Goal: Task Accomplishment & Management: Complete application form

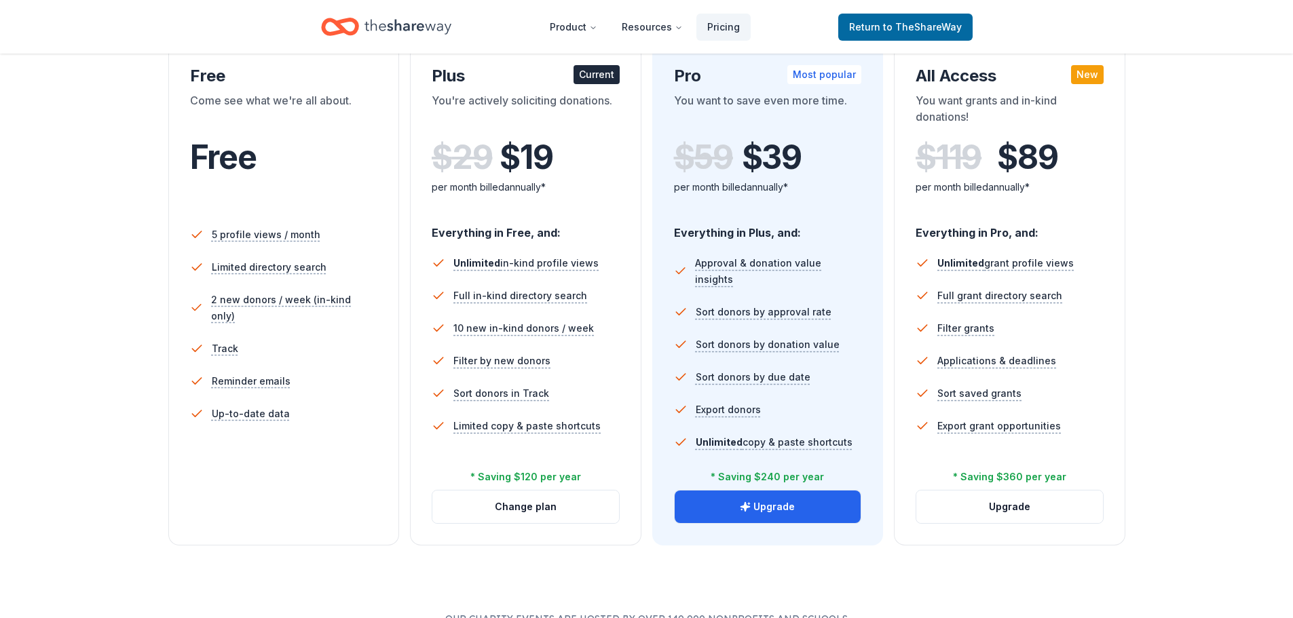
scroll to position [271, 0]
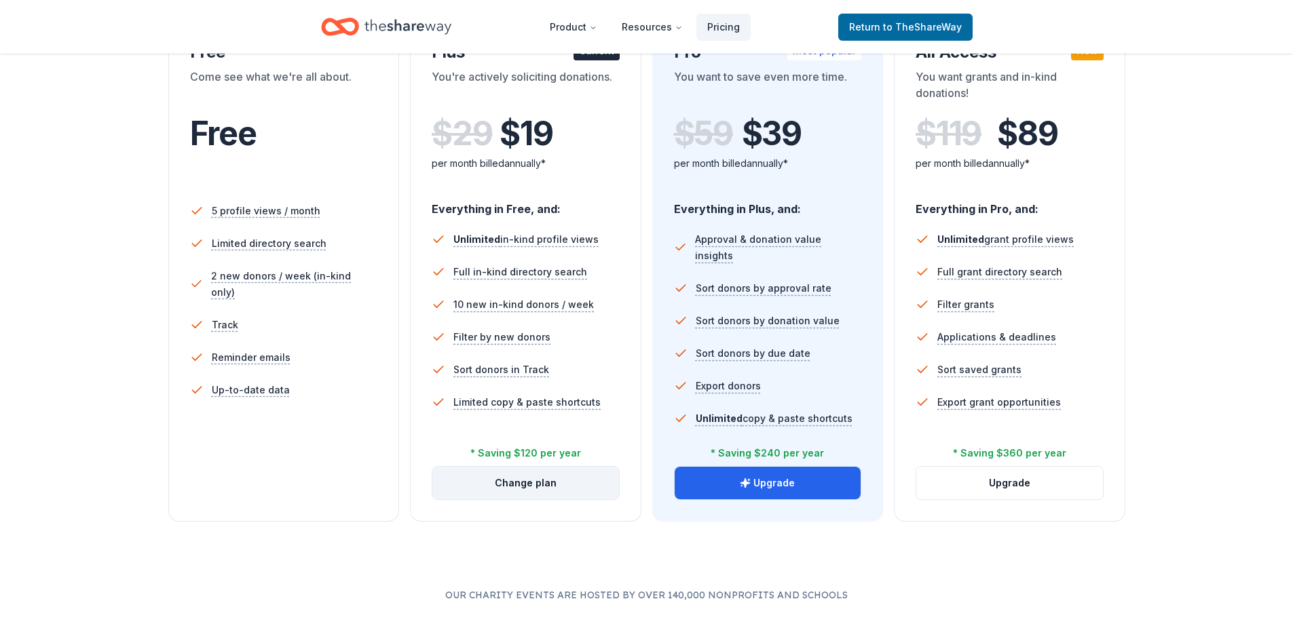
click at [549, 489] on button "Change plan" at bounding box center [525, 483] width 187 height 33
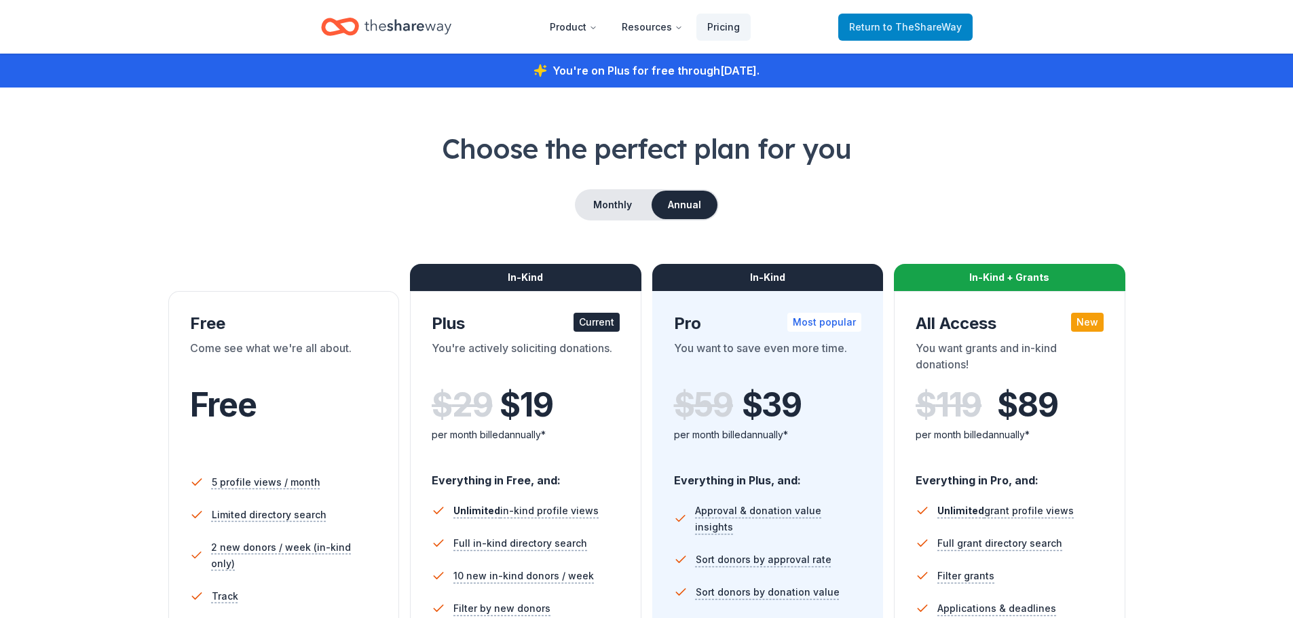
click at [871, 20] on span "Return to TheShareWay" at bounding box center [905, 27] width 113 height 16
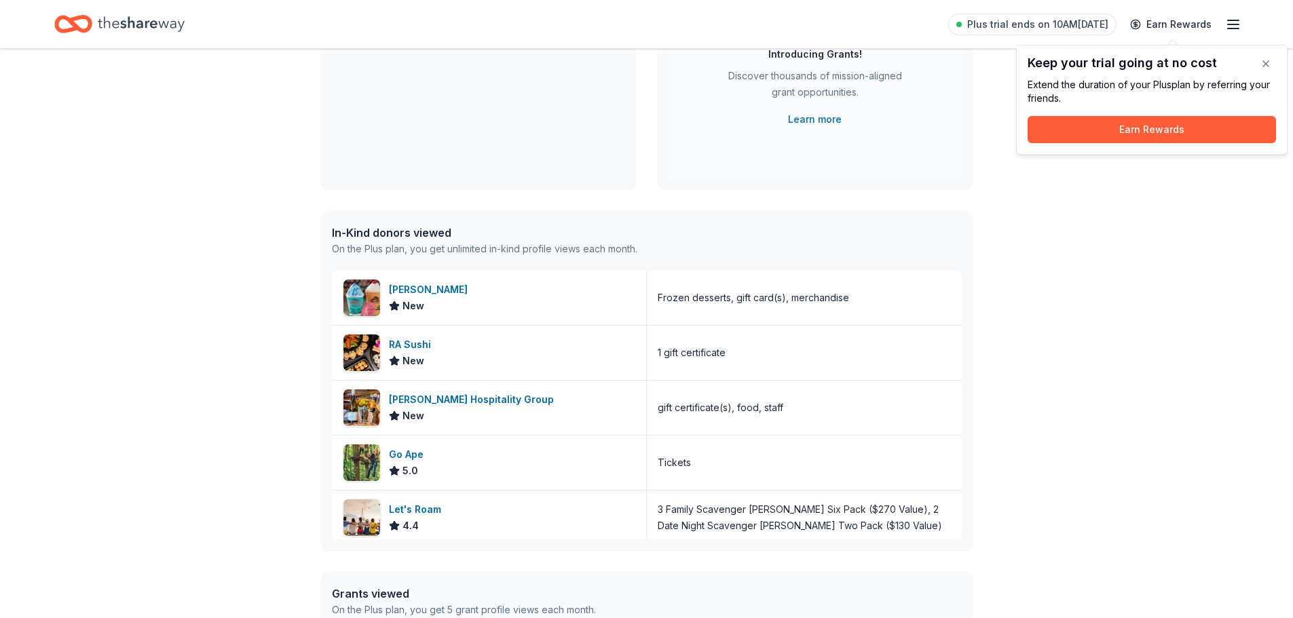
scroll to position [204, 0]
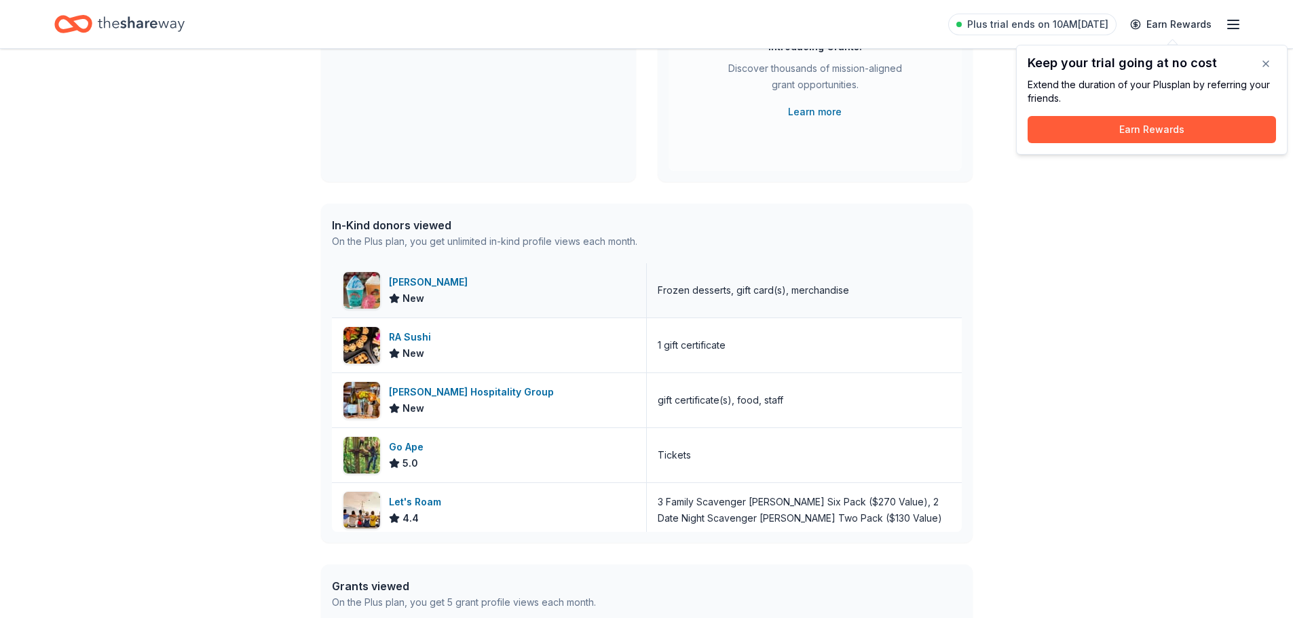
click at [508, 298] on div "Bahama Buck's New" at bounding box center [489, 290] width 315 height 54
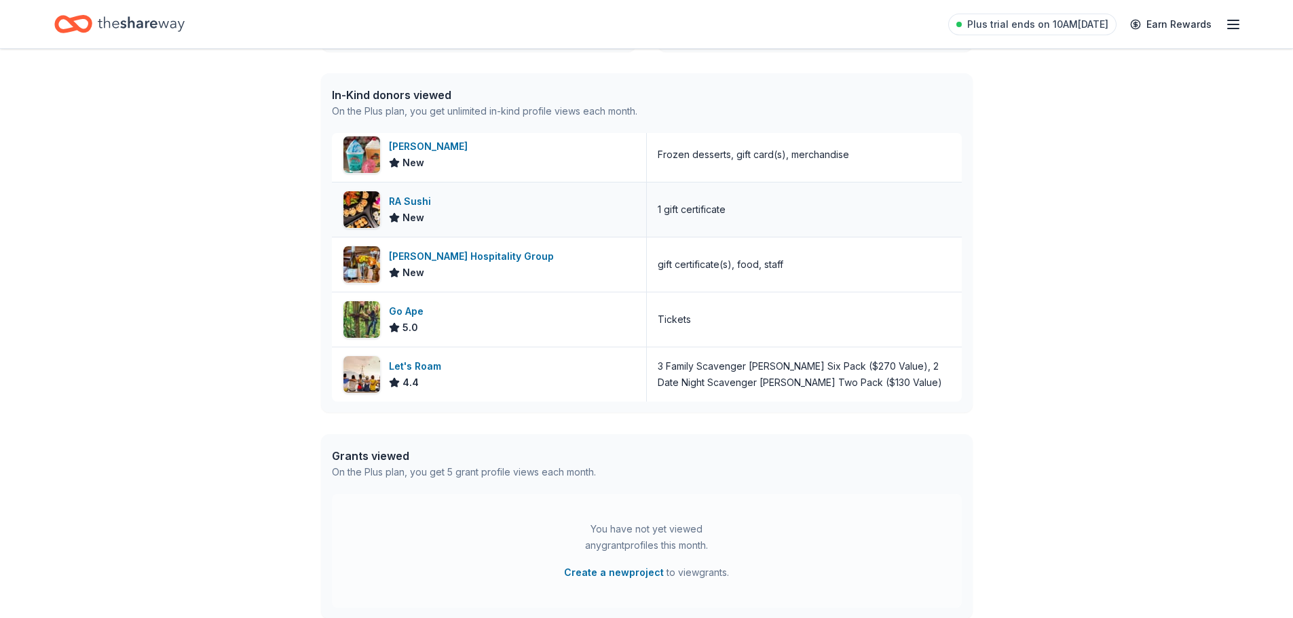
scroll to position [339, 0]
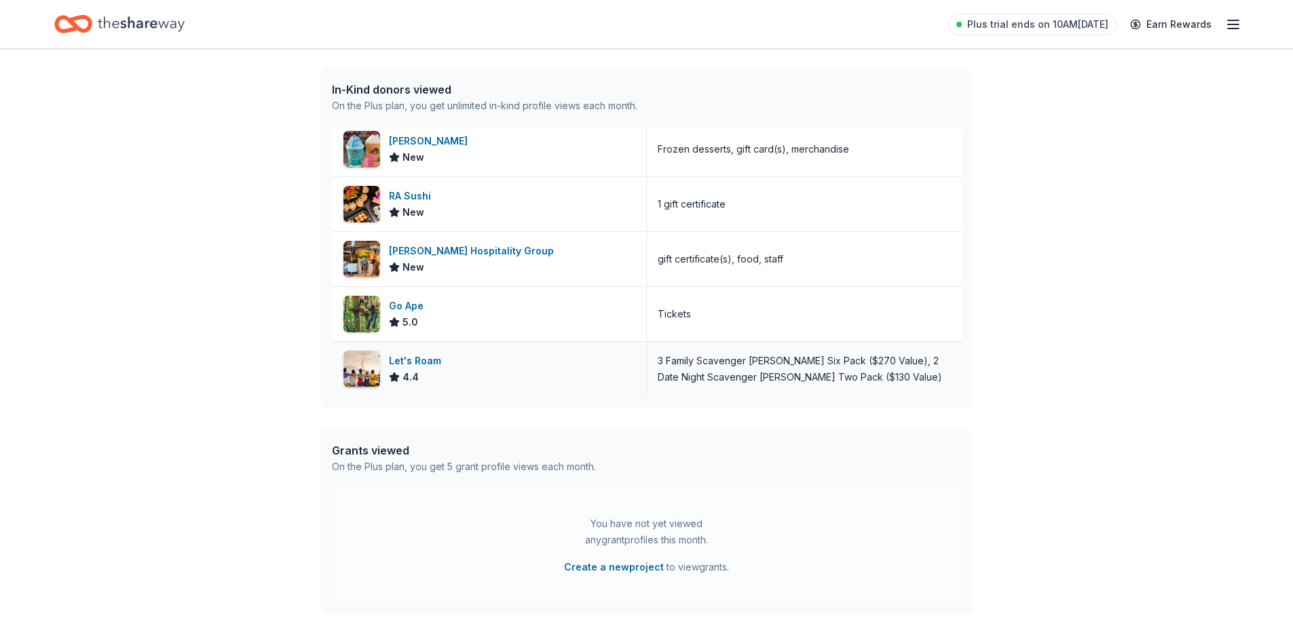
click at [839, 371] on div "3 Family Scavenger Hunt Six Pack ($270 Value), 2 Date Night Scavenger Hunt Two …" at bounding box center [804, 369] width 293 height 33
click at [774, 367] on div "3 Family Scavenger Hunt Six Pack ($270 Value), 2 Date Night Scavenger Hunt Two …" at bounding box center [804, 369] width 293 height 33
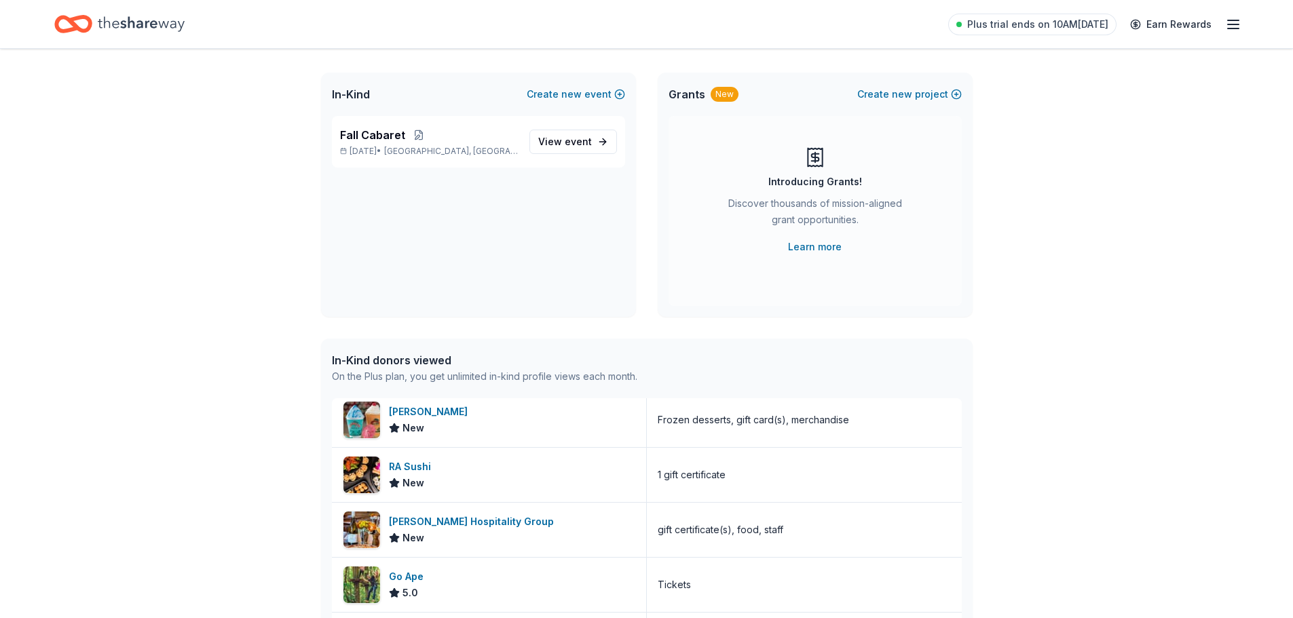
scroll to position [0, 0]
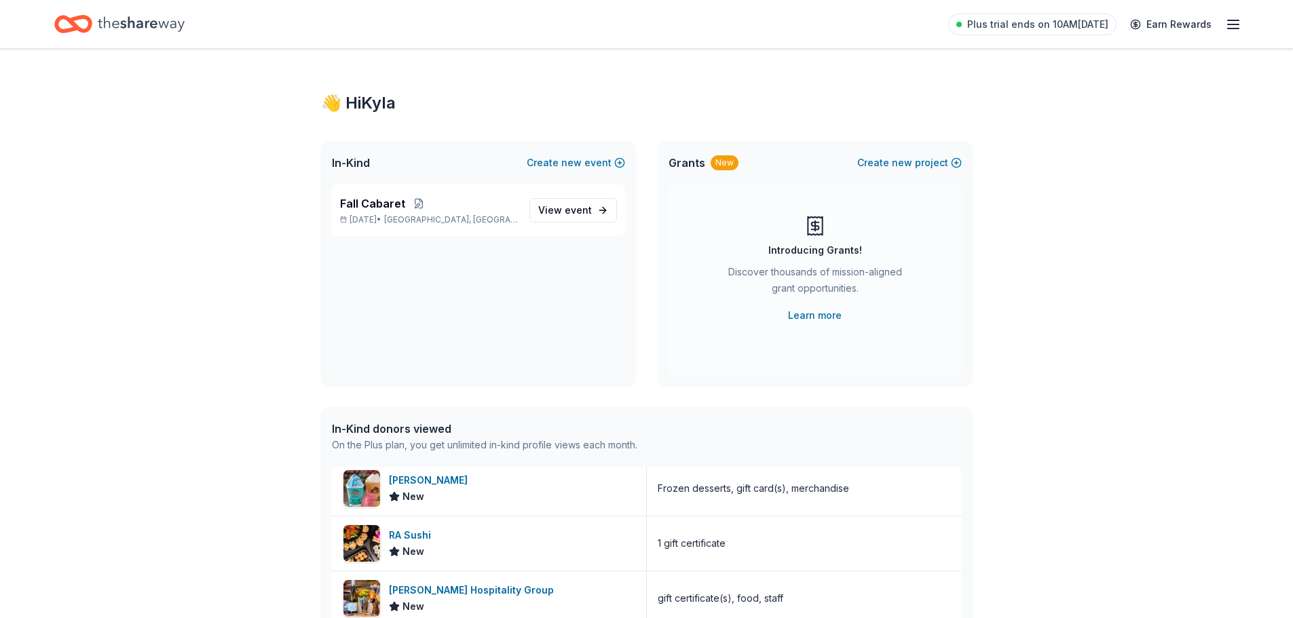
click at [123, 29] on icon "Home" at bounding box center [141, 24] width 87 height 28
click at [575, 212] on span "event" at bounding box center [578, 210] width 27 height 12
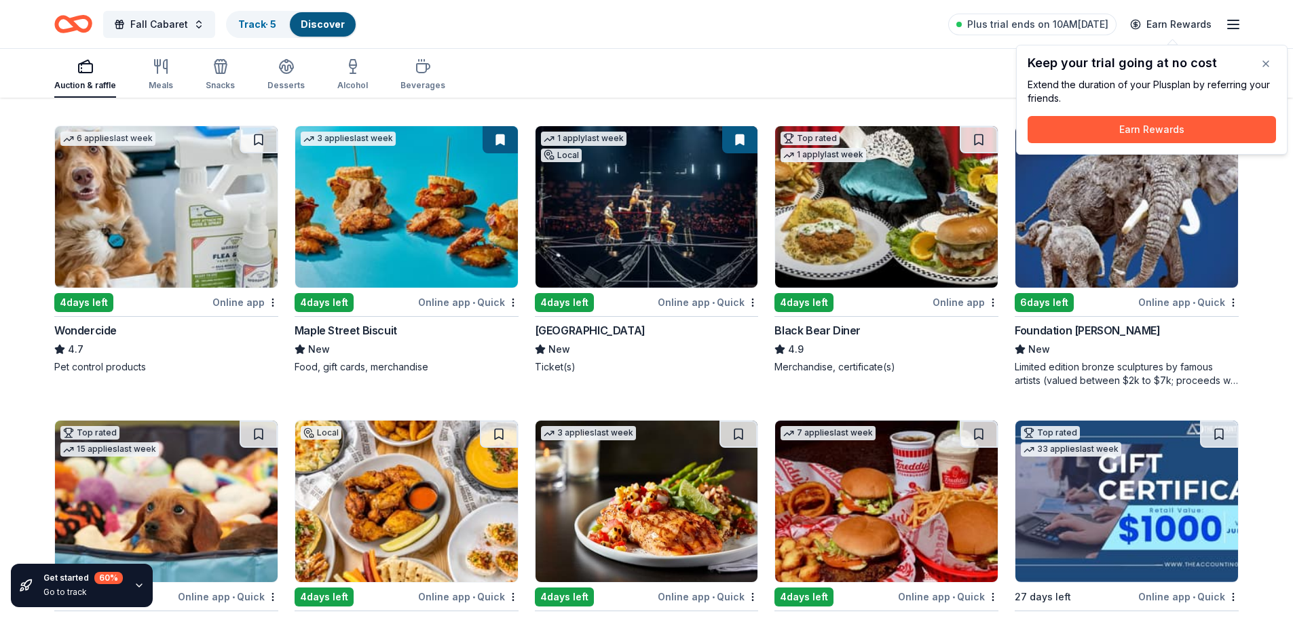
scroll to position [679, 0]
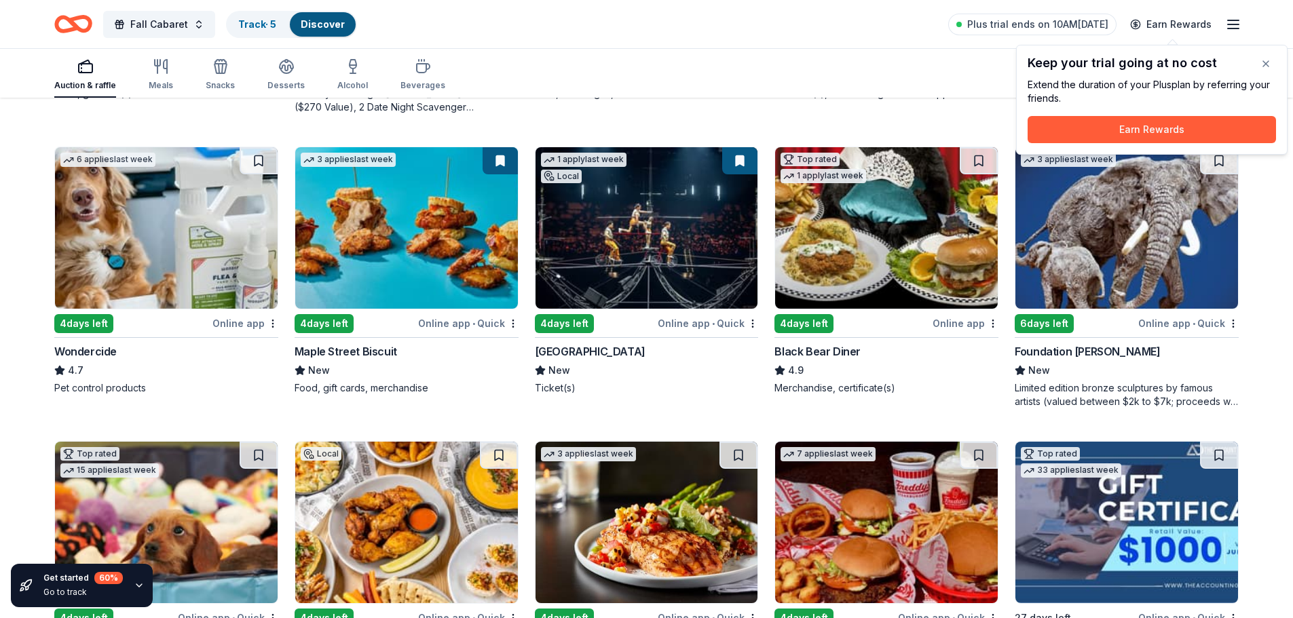
click at [444, 211] on img at bounding box center [406, 228] width 223 height 162
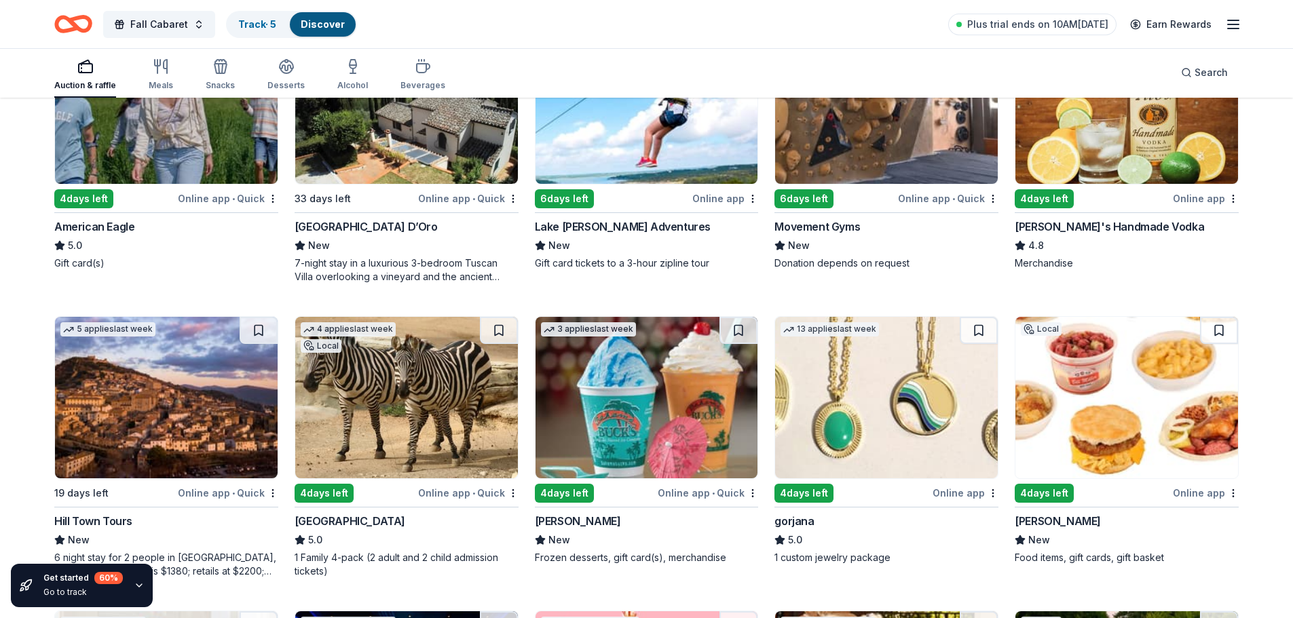
scroll to position [2104, 0]
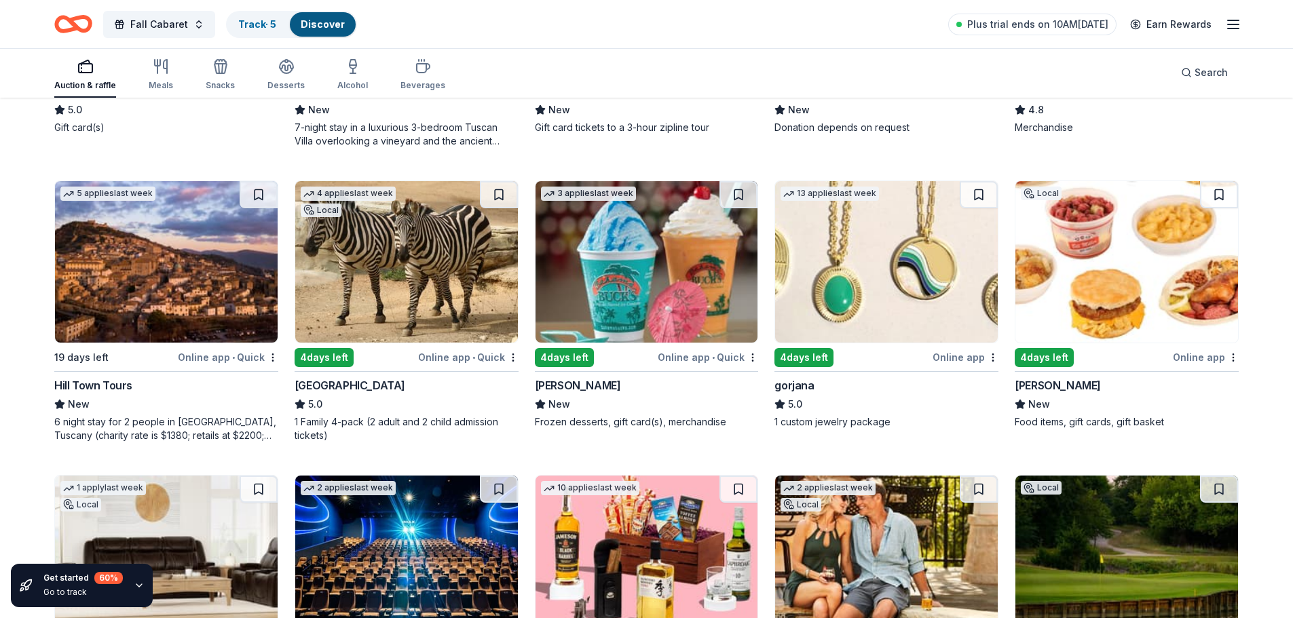
click at [890, 254] on img at bounding box center [886, 262] width 223 height 162
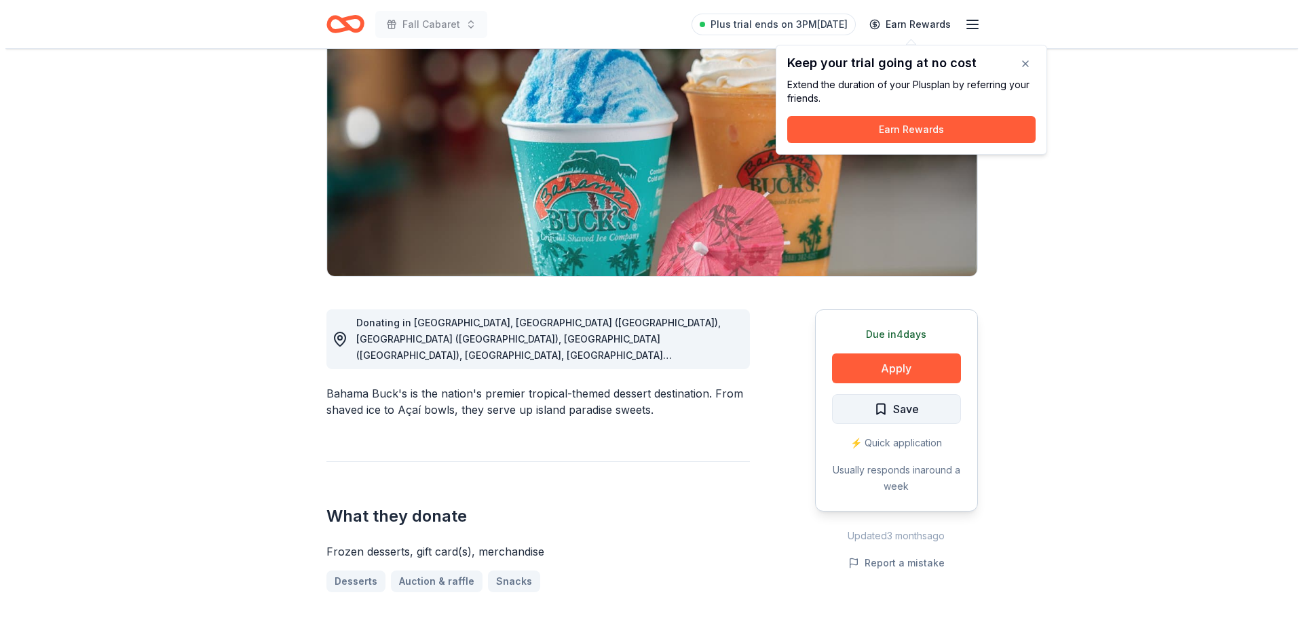
scroll to position [136, 0]
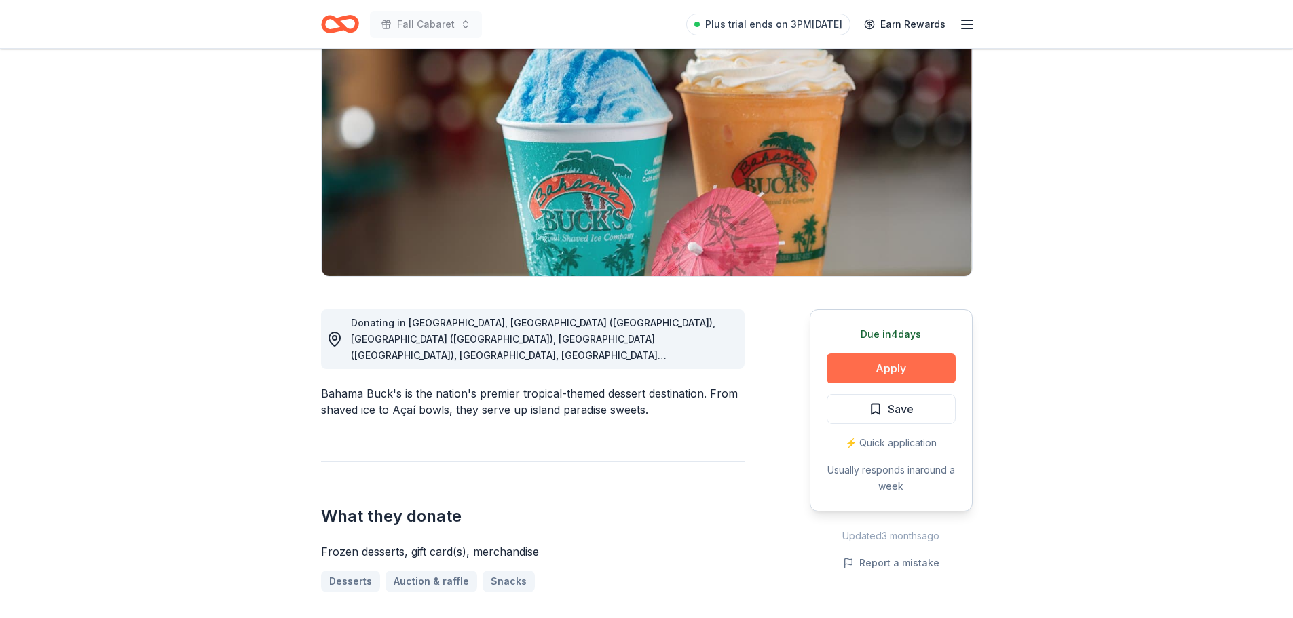
click at [854, 362] on button "Apply" at bounding box center [891, 369] width 129 height 30
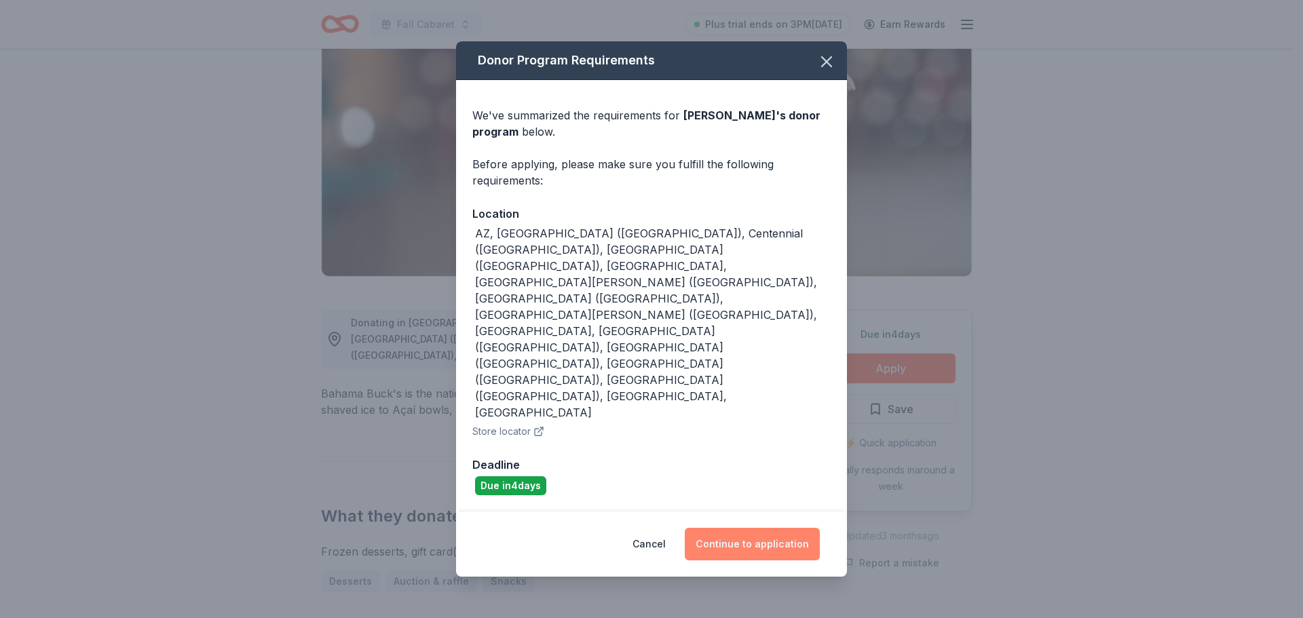
click at [740, 528] on button "Continue to application" at bounding box center [752, 544] width 135 height 33
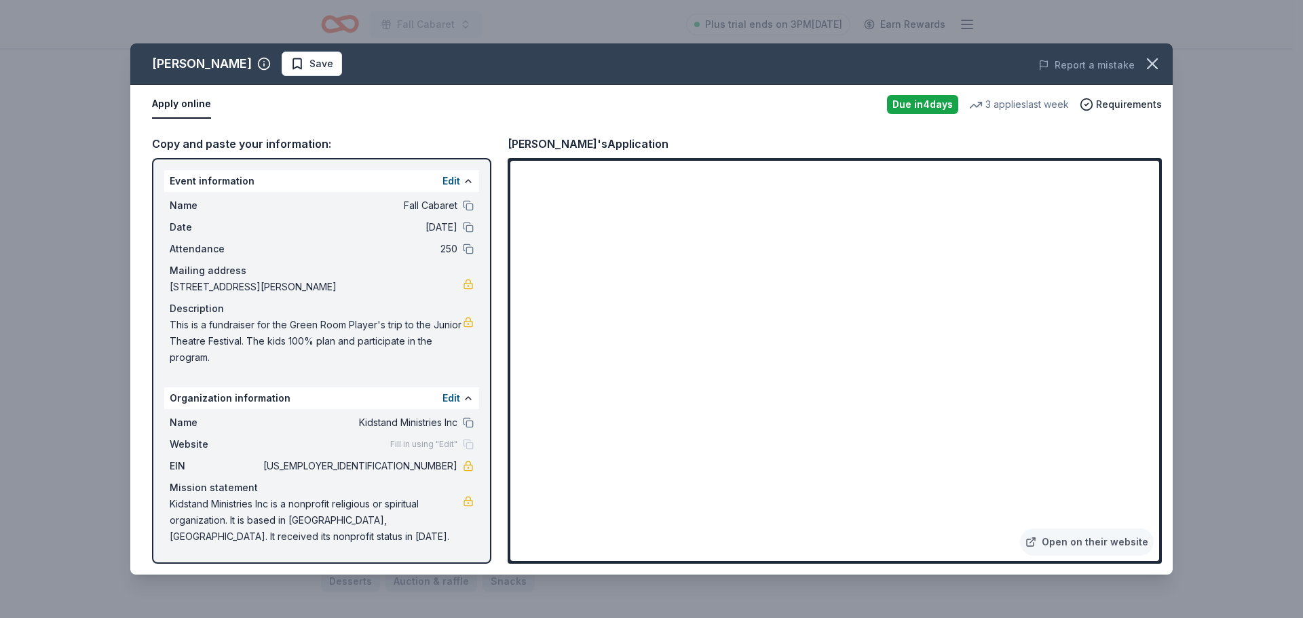
drag, startPoint x: 211, startPoint y: 352, endPoint x: 170, endPoint y: 322, distance: 51.4
click at [170, 322] on span "This is a fundraiser for the Green Room Player's trip to the Junior Theatre Fes…" at bounding box center [316, 341] width 293 height 49
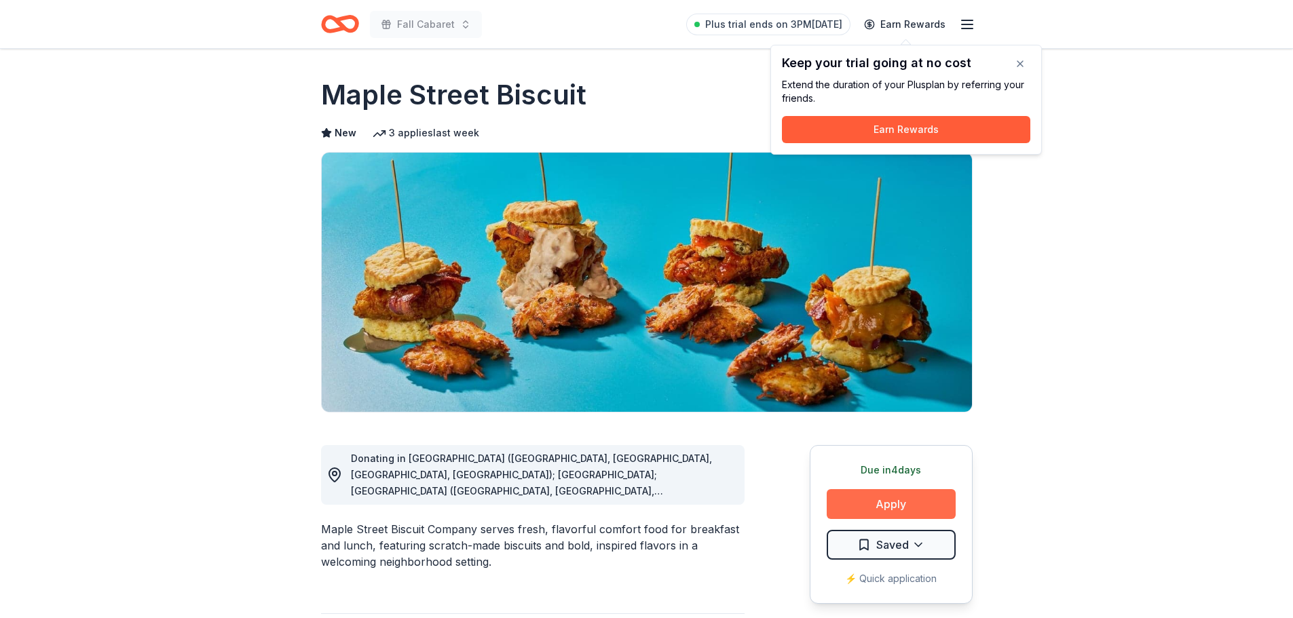
scroll to position [136, 0]
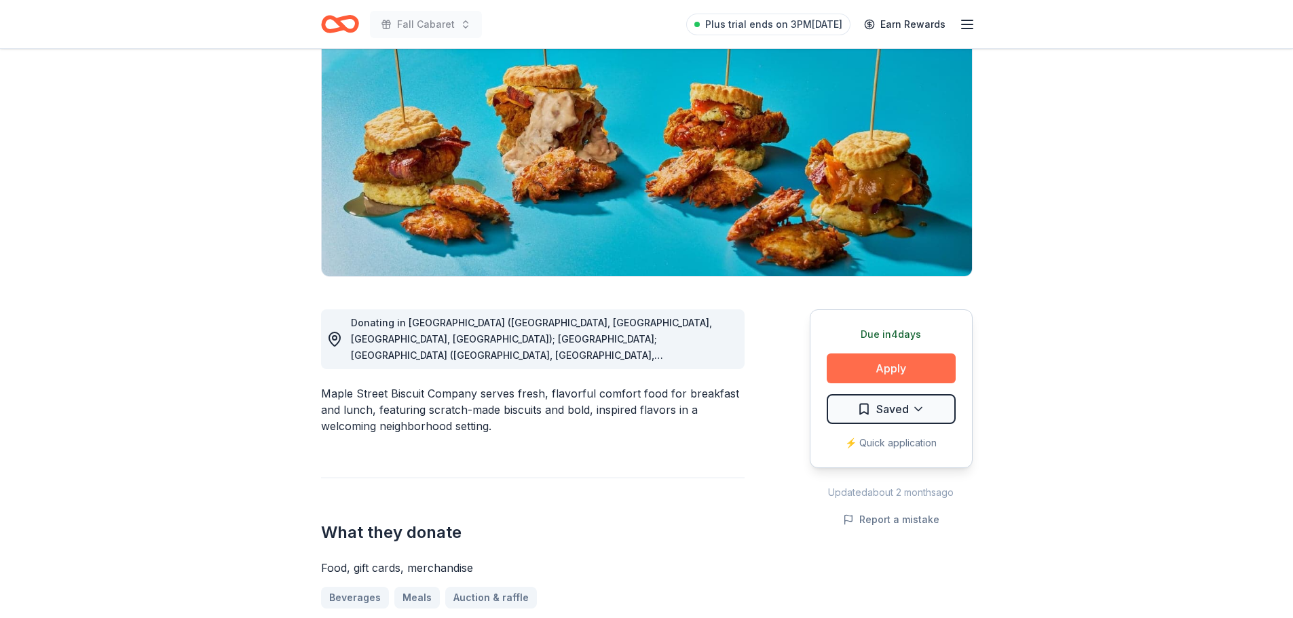
click at [907, 368] on button "Apply" at bounding box center [891, 369] width 129 height 30
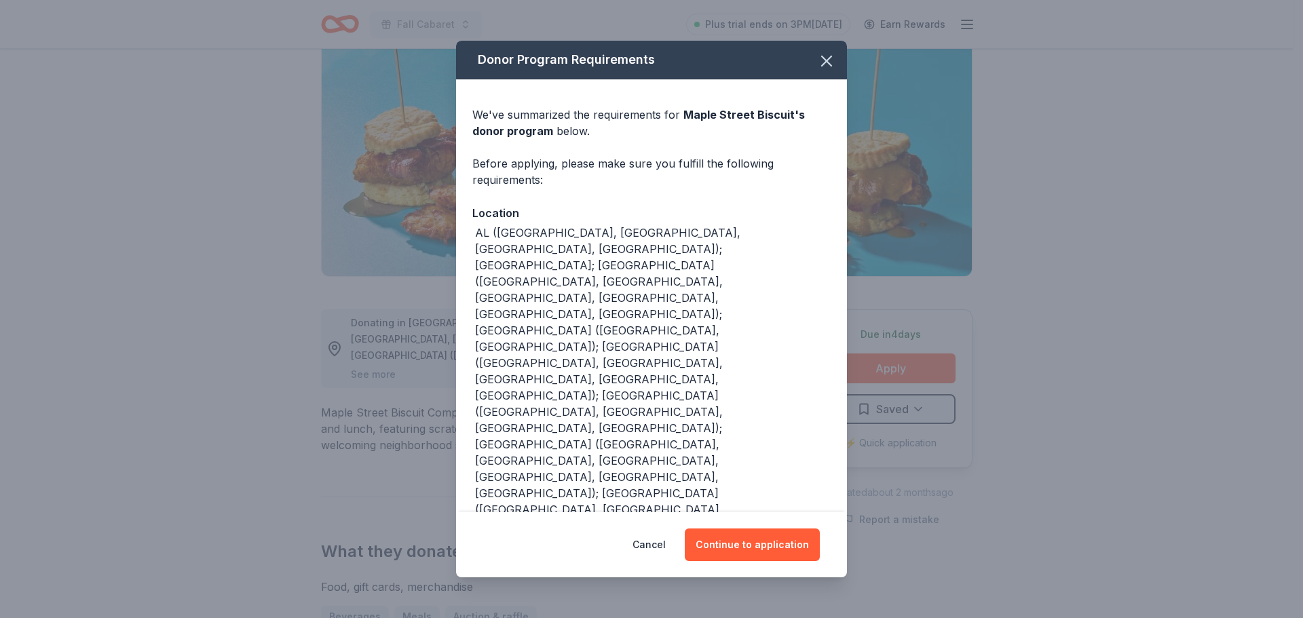
drag, startPoint x: 774, startPoint y: 514, endPoint x: 778, endPoint y: 546, distance: 31.5
click at [778, 546] on div "Donor Program Requirements We've summarized the requirements for Maple Street B…" at bounding box center [651, 309] width 1303 height 618
click at [778, 529] on button "Continue to application" at bounding box center [752, 545] width 135 height 33
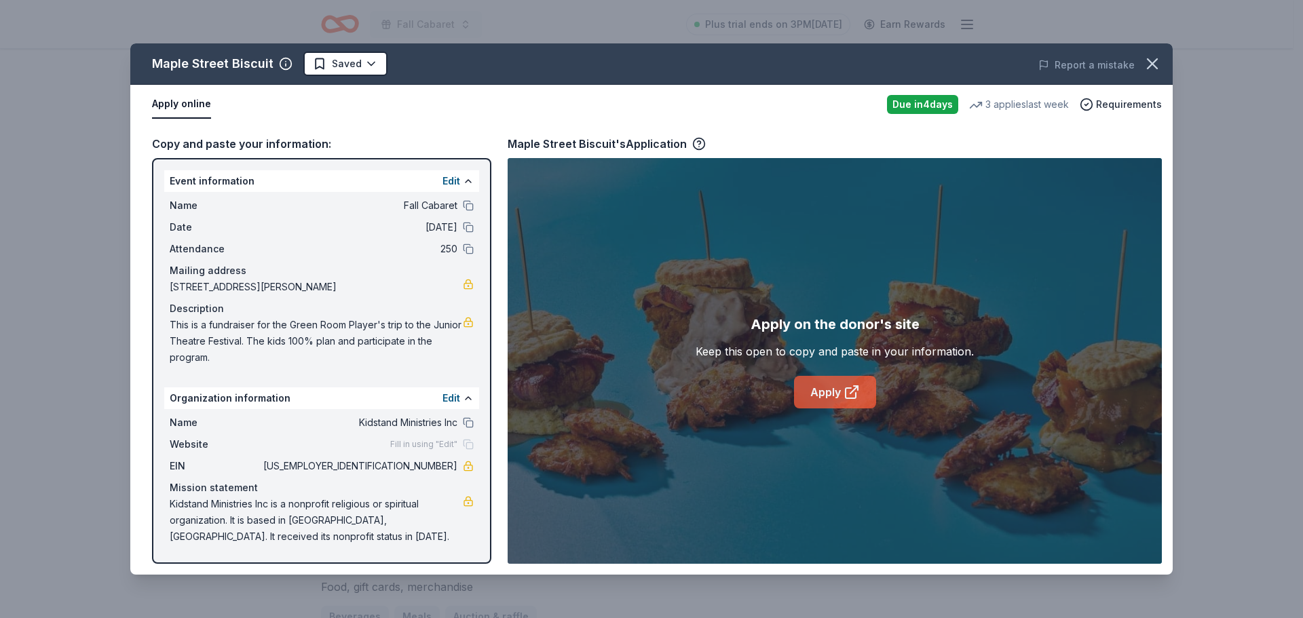
click at [807, 388] on link "Apply" at bounding box center [835, 392] width 82 height 33
click at [1147, 60] on icon "button" at bounding box center [1152, 63] width 19 height 19
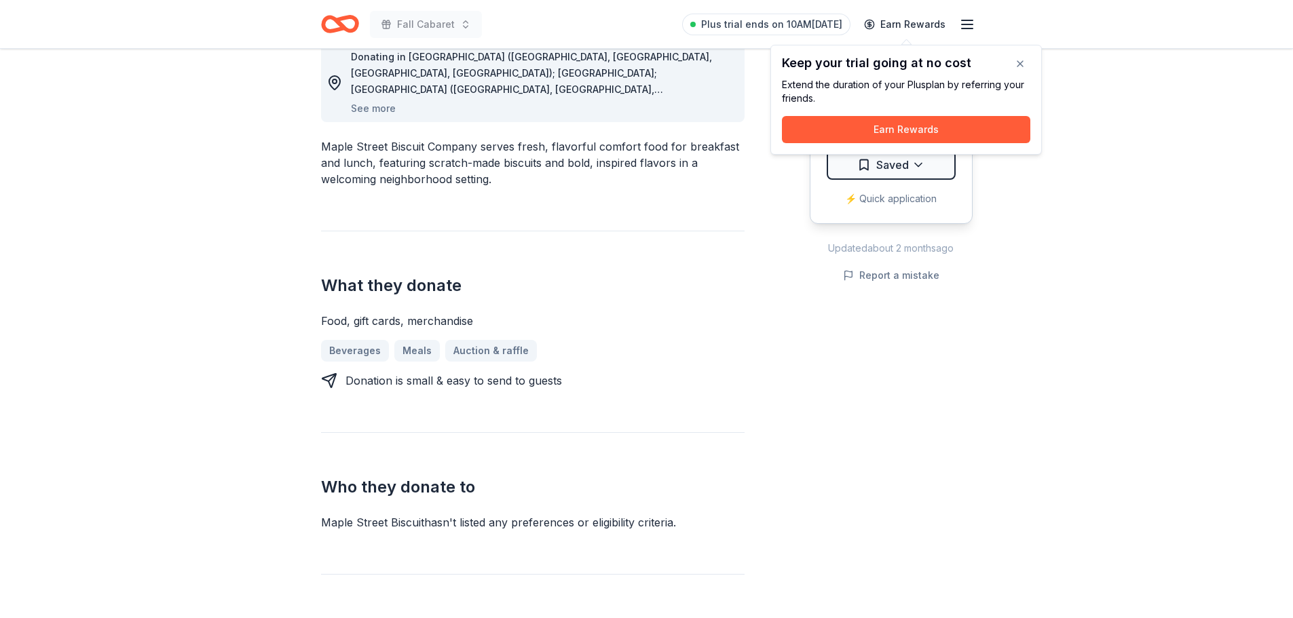
scroll to position [0, 0]
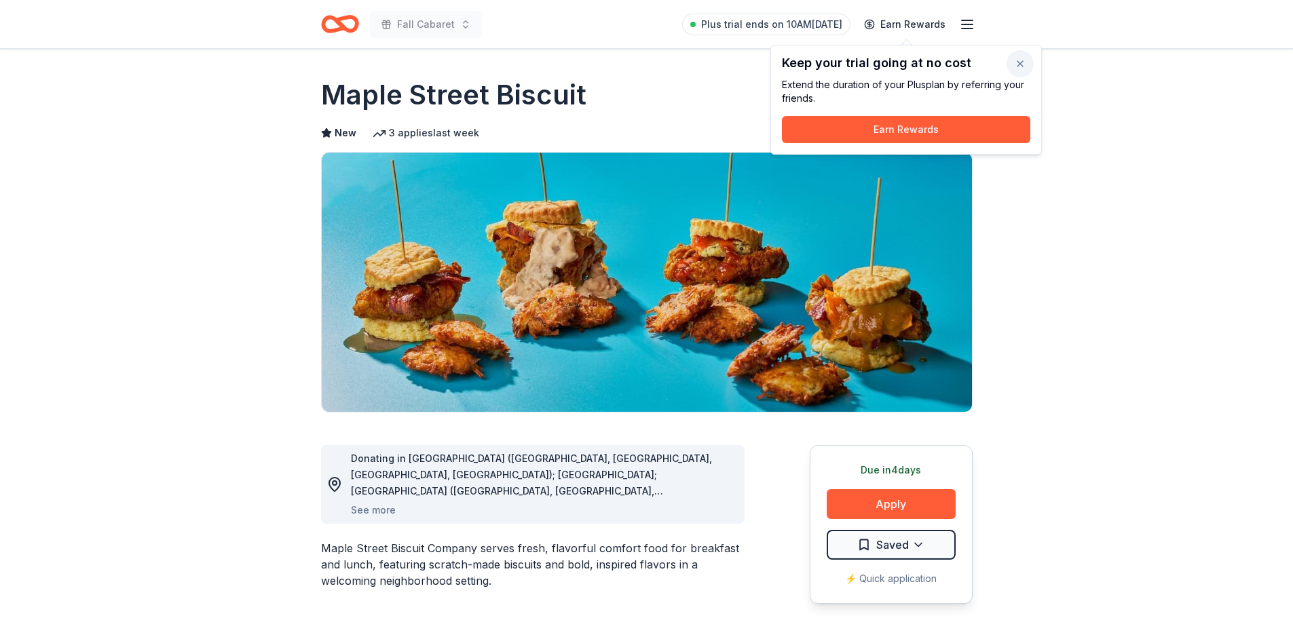
click at [1022, 69] on button "button" at bounding box center [1019, 63] width 27 height 27
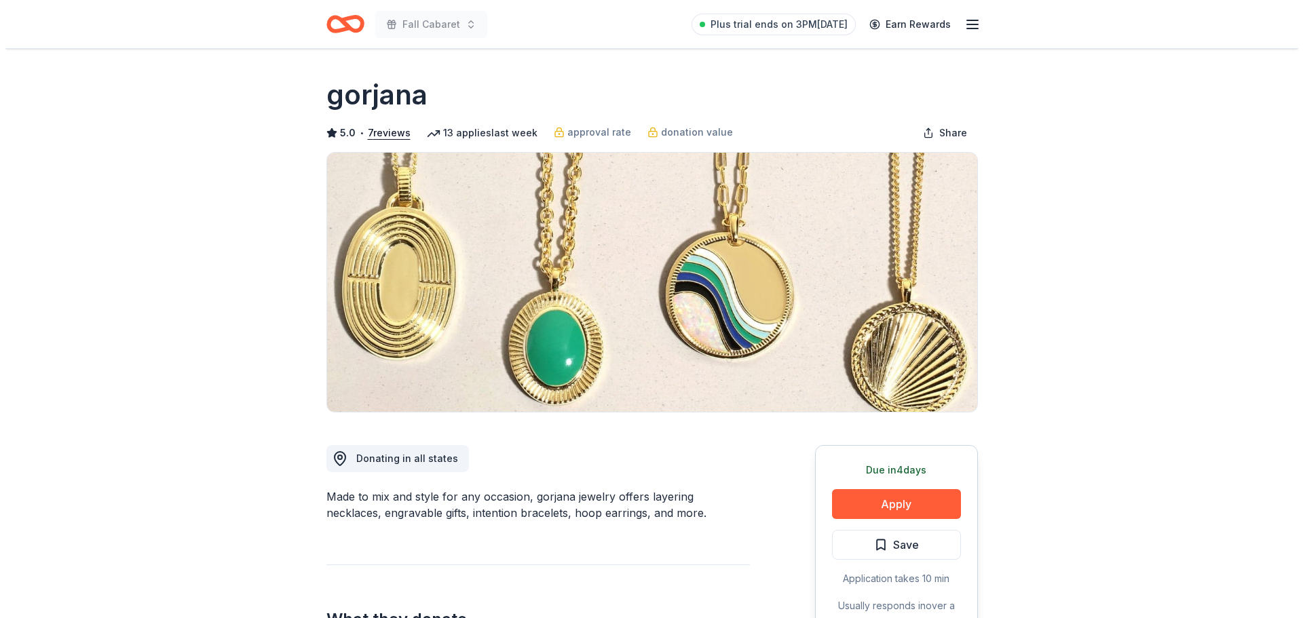
scroll to position [136, 0]
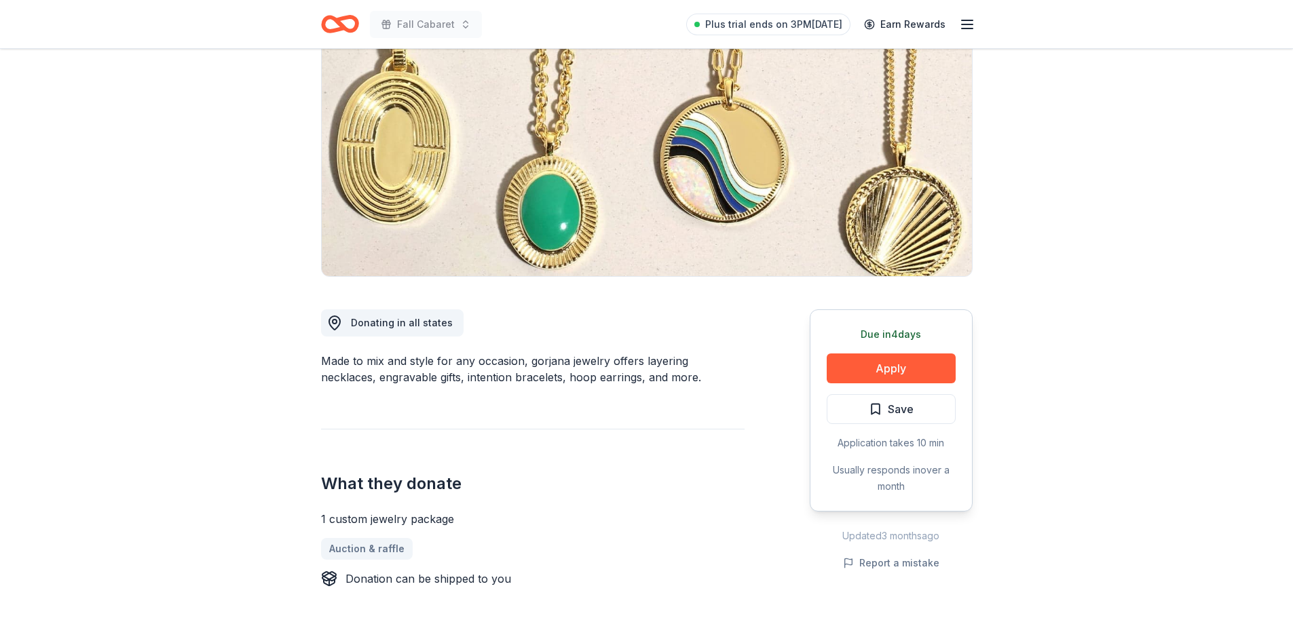
click at [899, 364] on button "Apply" at bounding box center [891, 369] width 129 height 30
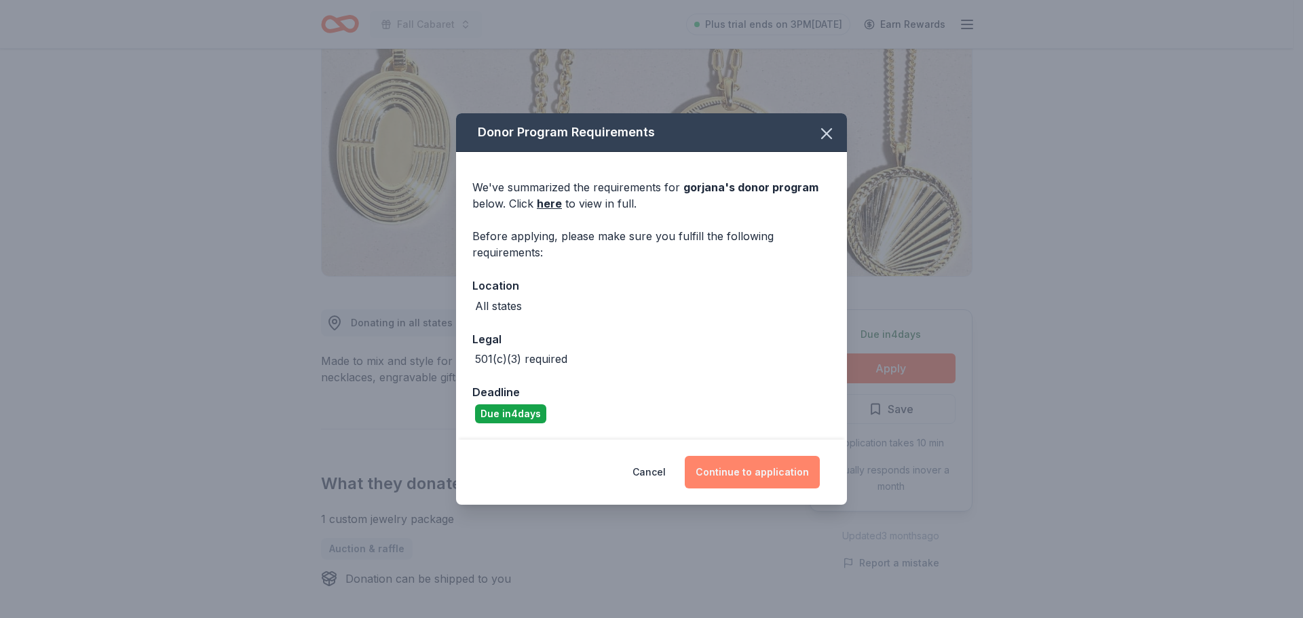
click at [788, 470] on button "Continue to application" at bounding box center [752, 472] width 135 height 33
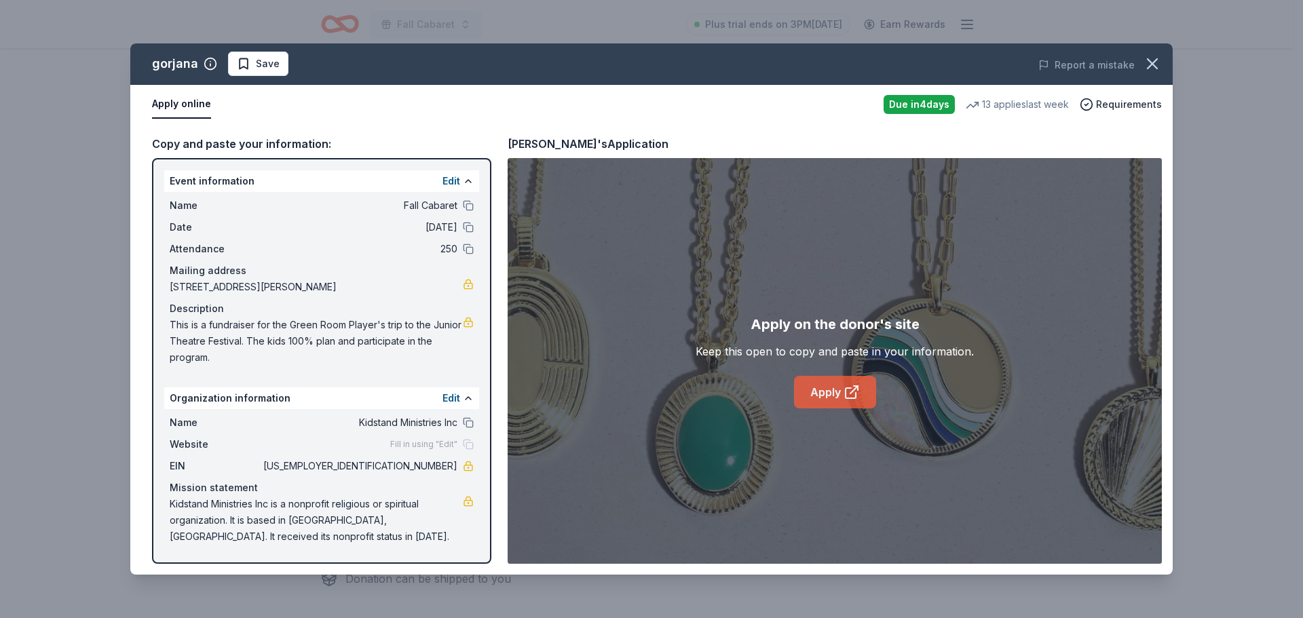
click at [820, 388] on link "Apply" at bounding box center [835, 392] width 82 height 33
drag, startPoint x: 402, startPoint y: 466, endPoint x: 462, endPoint y: 472, distance: 60.6
click at [462, 472] on div "EIN [US_EMPLOYER_IDENTIFICATION_NUMBER]" at bounding box center [322, 466] width 304 height 16
